Goal: Navigation & Orientation: Find specific page/section

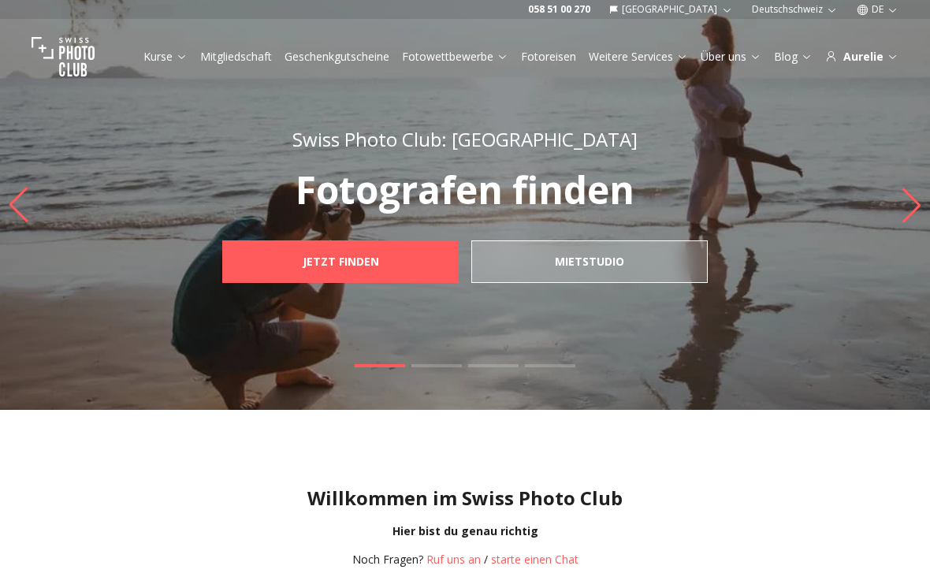
click at [182, 59] on icon at bounding box center [182, 56] width 12 height 12
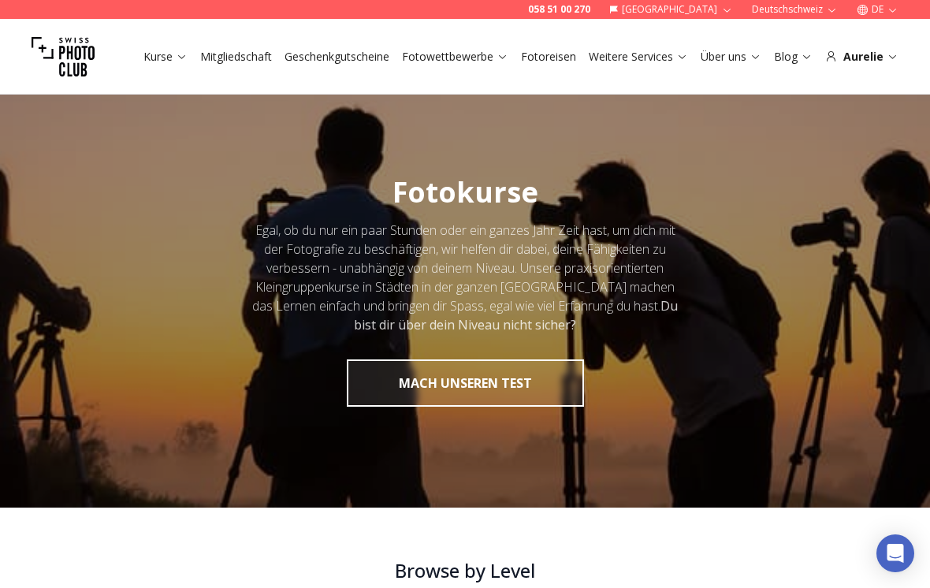
click at [180, 59] on icon at bounding box center [181, 57] width 7 height 4
click at [183, 49] on link "Kurse" at bounding box center [165, 57] width 44 height 16
click at [168, 60] on link "Kurse" at bounding box center [165, 57] width 44 height 16
click at [187, 58] on icon at bounding box center [182, 56] width 12 height 12
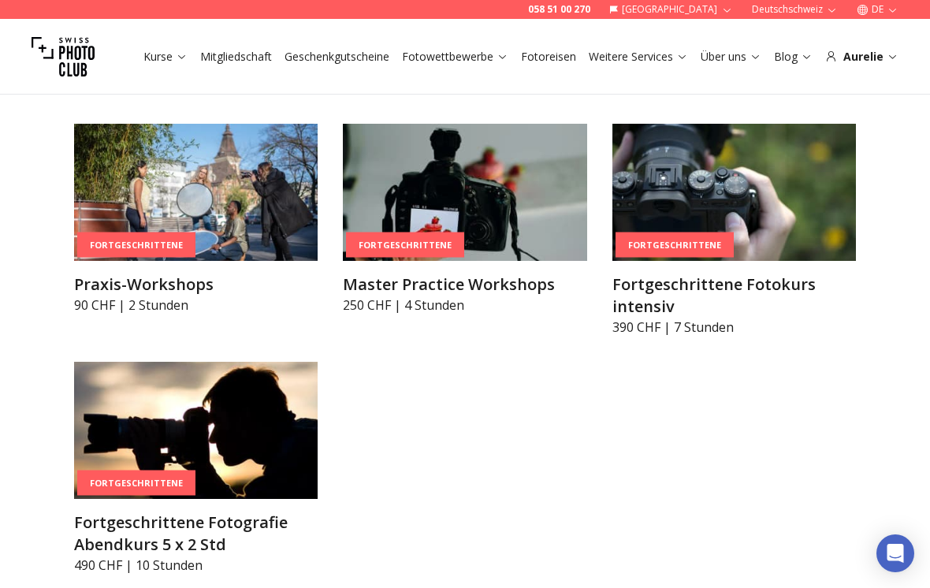
scroll to position [2504, 0]
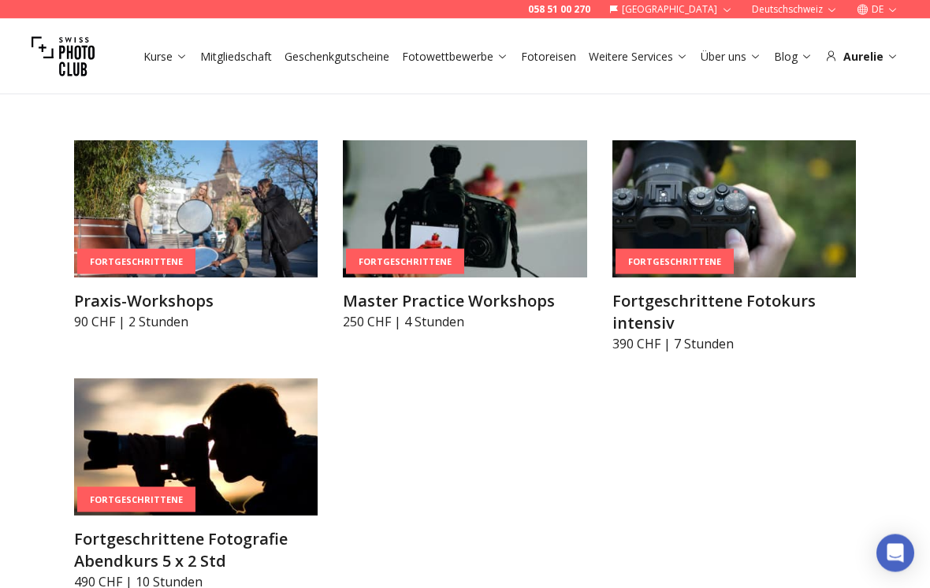
click at [173, 301] on h3 "Praxis-Workshops" at bounding box center [195, 302] width 243 height 22
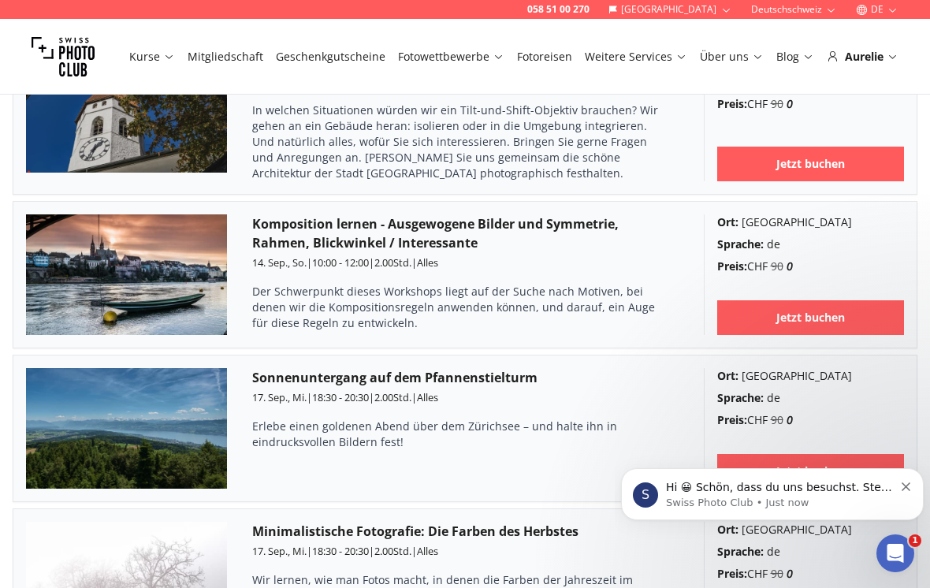
scroll to position [2619, 0]
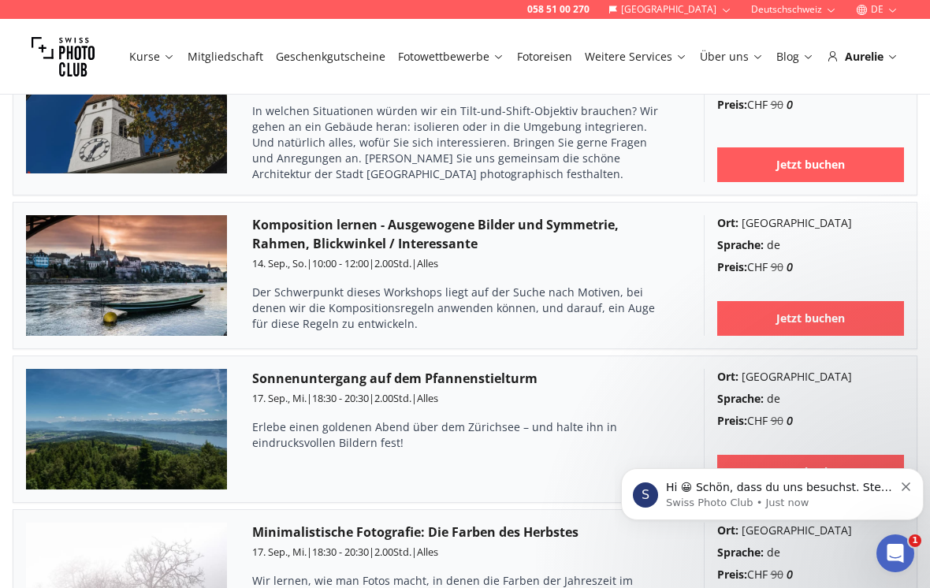
click at [903, 488] on icon "Dismiss notification" at bounding box center [905, 486] width 9 height 9
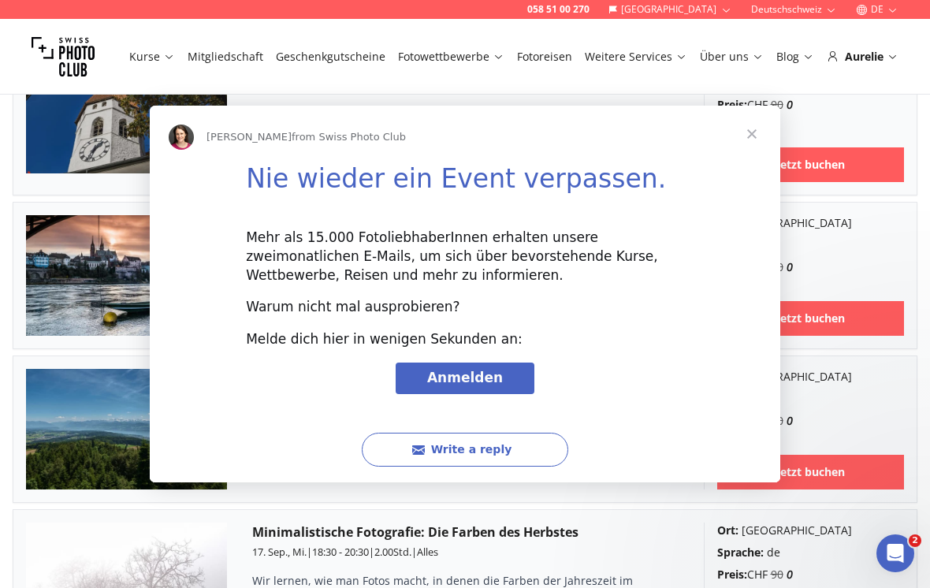
scroll to position [0, 0]
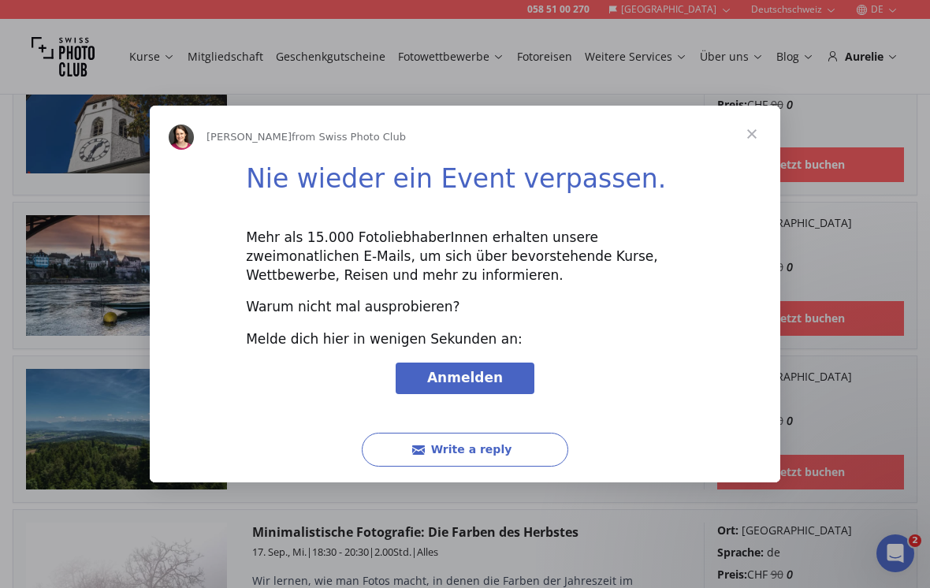
click at [756, 140] on span "Close" at bounding box center [751, 134] width 57 height 57
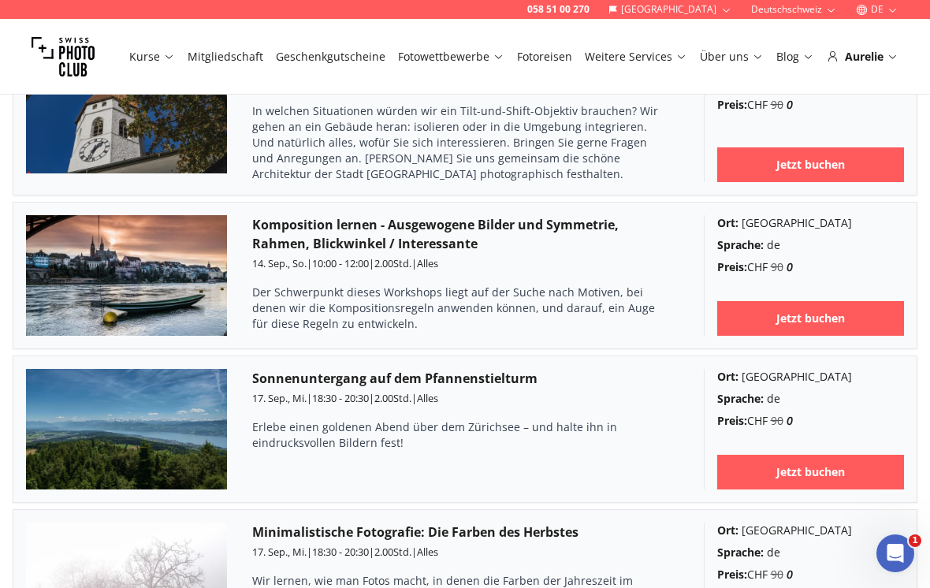
click at [468, 50] on link "Fotowettbewerbe" at bounding box center [451, 57] width 106 height 16
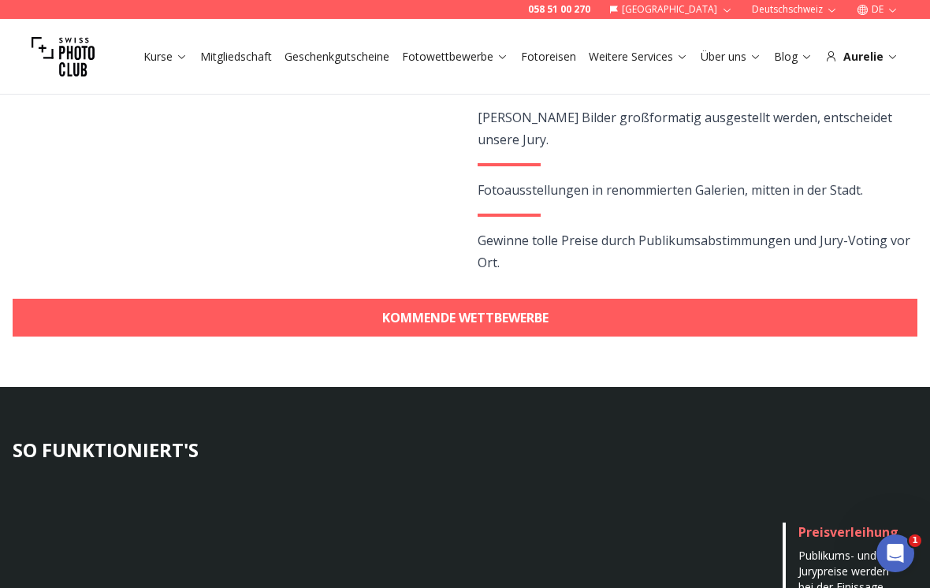
click at [721, 310] on link "KOMMENDE WETTBEWERBE" at bounding box center [465, 318] width 904 height 38
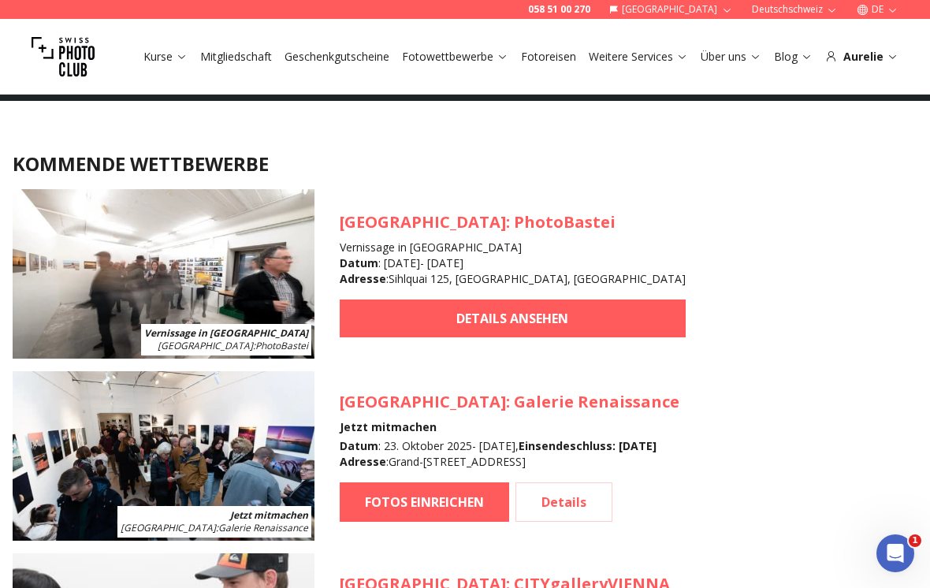
scroll to position [1380, 0]
